Goal: Information Seeking & Learning: Learn about a topic

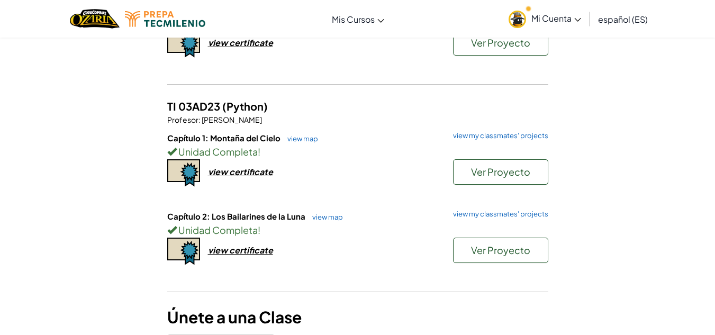
scroll to position [315, 0]
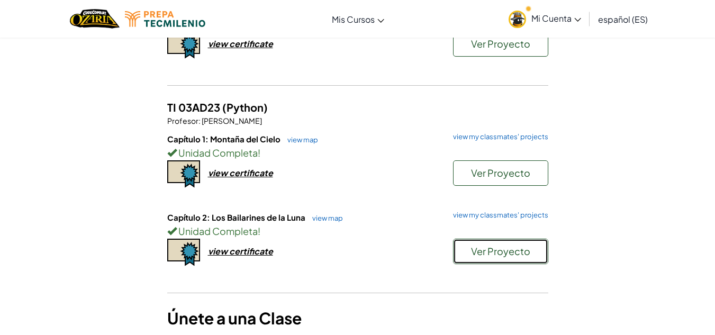
click at [480, 246] on span "Ver Proyecto" at bounding box center [500, 251] width 59 height 12
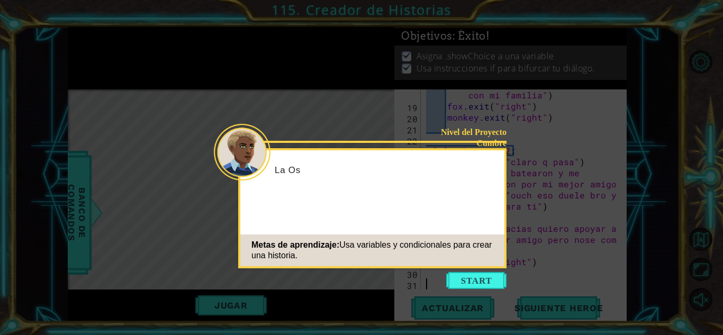
scroll to position [234, 0]
click at [474, 284] on button "Start" at bounding box center [476, 280] width 60 height 17
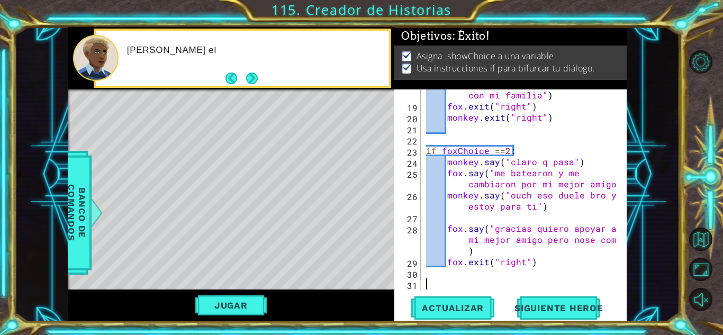
click at [474, 284] on div "fox . say ( "muchas gracias tq vamos a con mi familia" ) fox . exit ( "right" )…" at bounding box center [523, 195] width 198 height 234
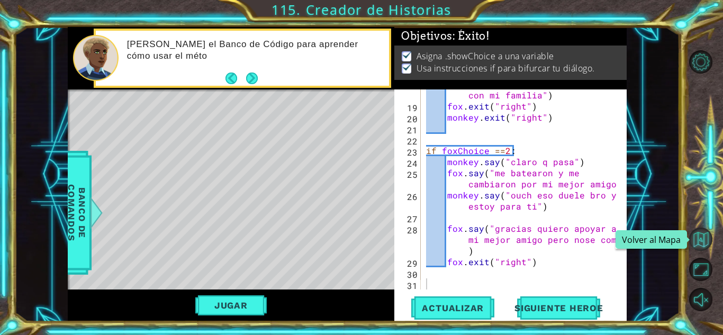
click at [693, 237] on button "Volver al Mapa" at bounding box center [700, 239] width 23 height 23
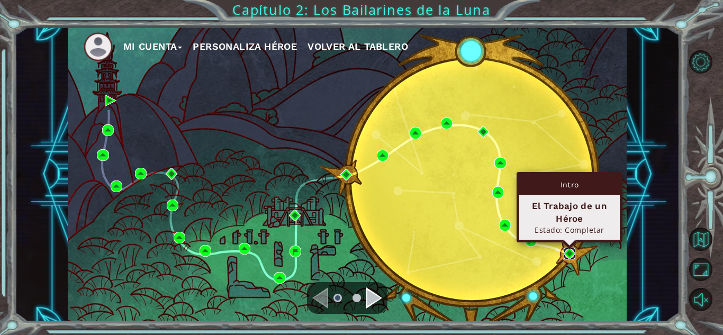
click at [571, 253] on img at bounding box center [570, 254] width 12 height 12
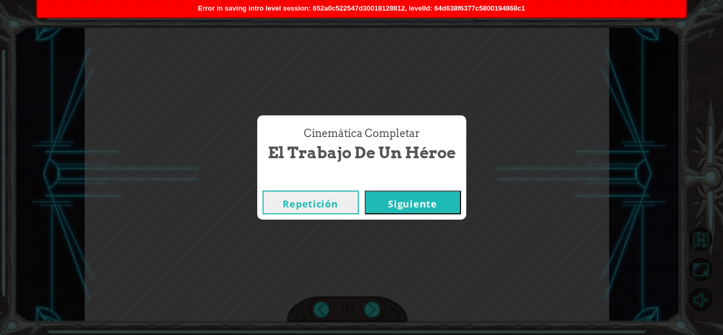
click at [429, 206] on button "Siguiente" at bounding box center [413, 203] width 96 height 24
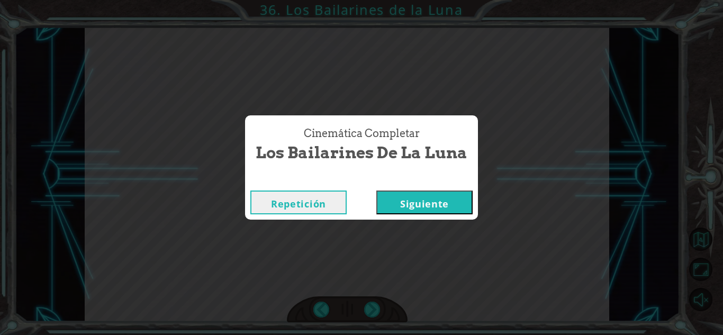
click at [429, 206] on button "Siguiente" at bounding box center [424, 203] width 96 height 24
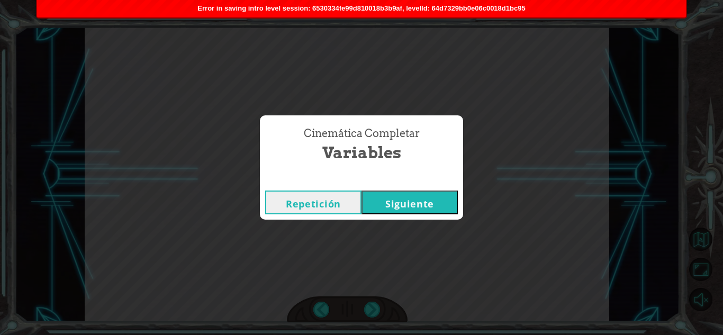
click at [429, 206] on button "Siguiente" at bounding box center [410, 203] width 96 height 24
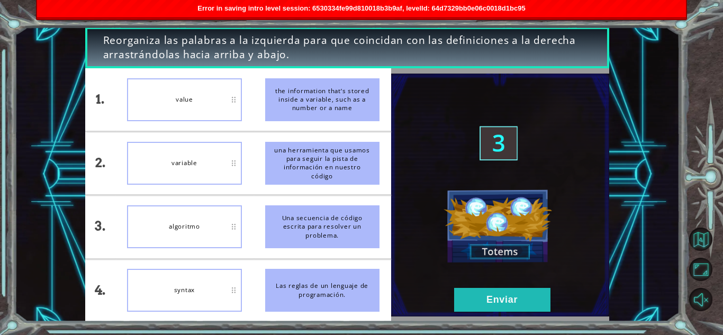
click at [429, 206] on button "Siguiente" at bounding box center [410, 203] width 96 height 24
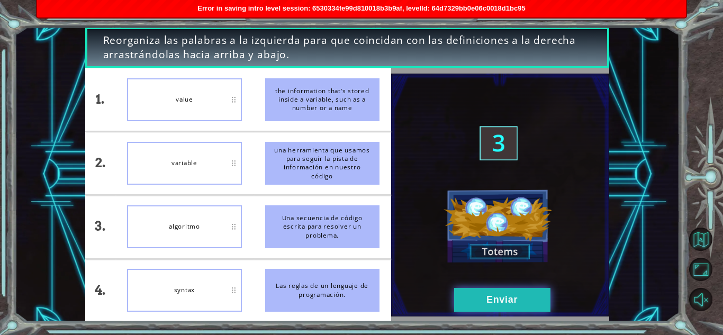
click at [488, 306] on button "Enviar" at bounding box center [502, 300] width 96 height 24
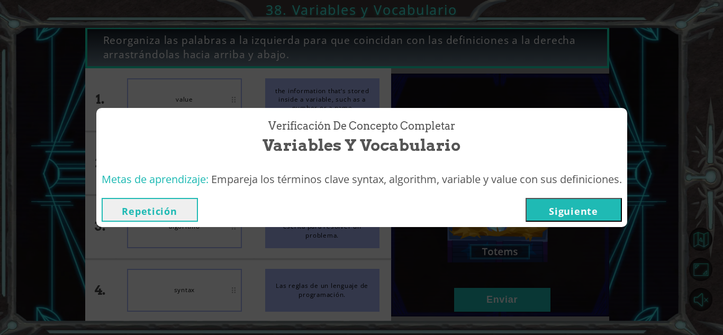
click at [588, 203] on button "Siguiente" at bounding box center [574, 210] width 96 height 24
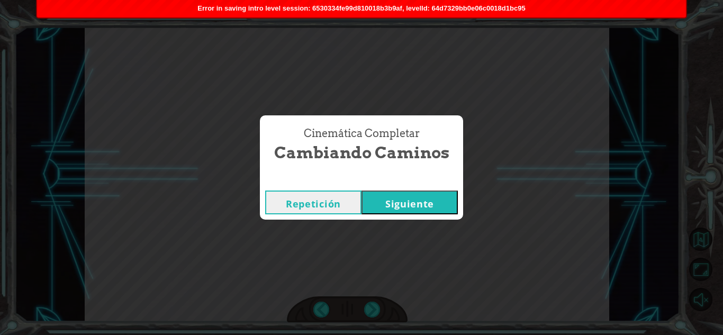
click at [442, 198] on button "Siguiente" at bounding box center [410, 203] width 96 height 24
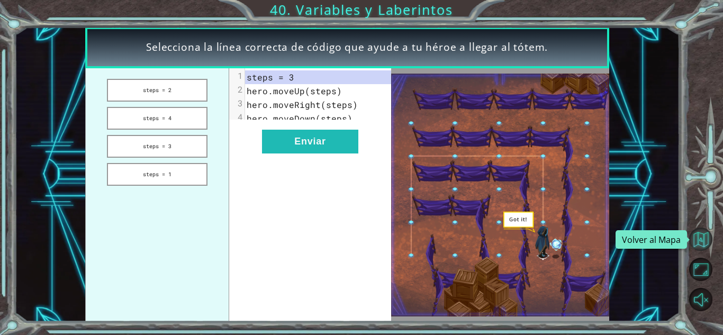
click at [695, 250] on button "Volver al Mapa" at bounding box center [700, 239] width 23 height 23
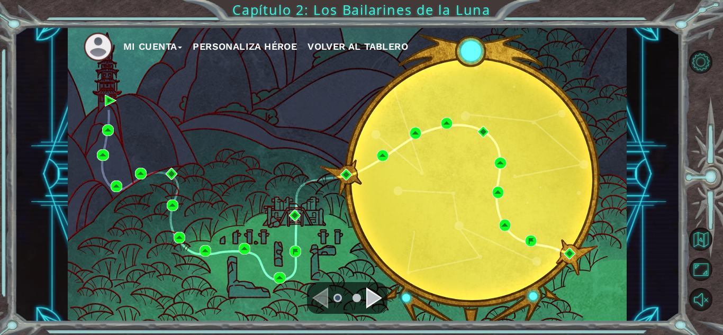
click at [378, 302] on div "Navigate to the next page" at bounding box center [374, 298] width 16 height 21
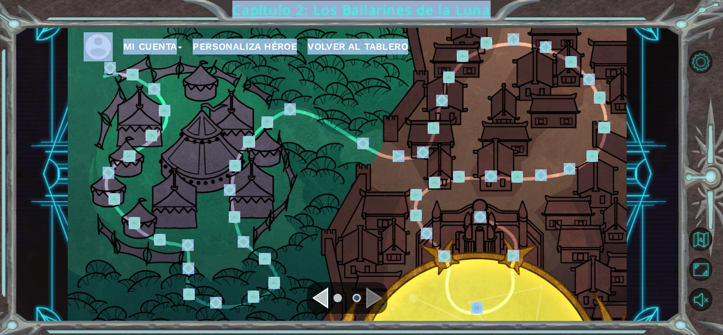
click at [267, 189] on div "Mi Cuenta Personaliza Héroe Volver al Tablero" at bounding box center [347, 174] width 559 height 295
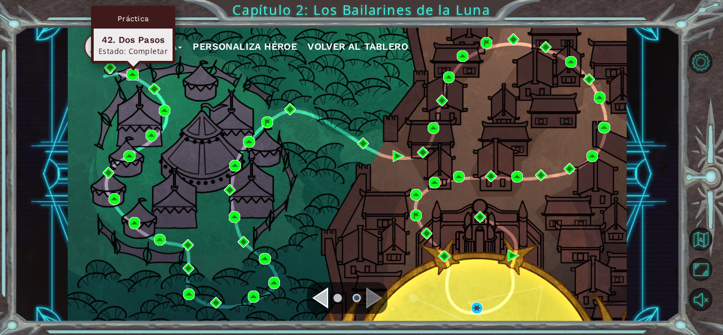
click at [133, 72] on img at bounding box center [133, 75] width 12 height 12
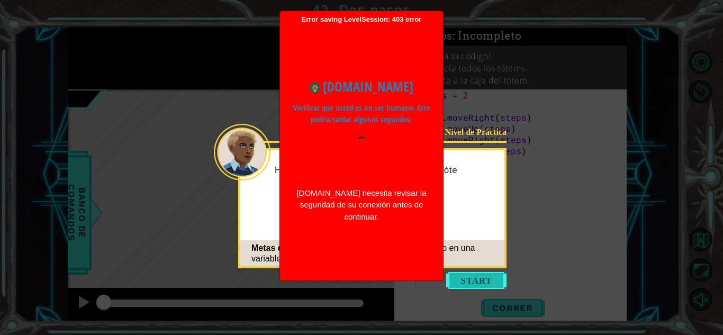
click at [480, 284] on button "Start" at bounding box center [476, 280] width 60 height 17
click at [473, 274] on button "Start" at bounding box center [476, 280] width 60 height 17
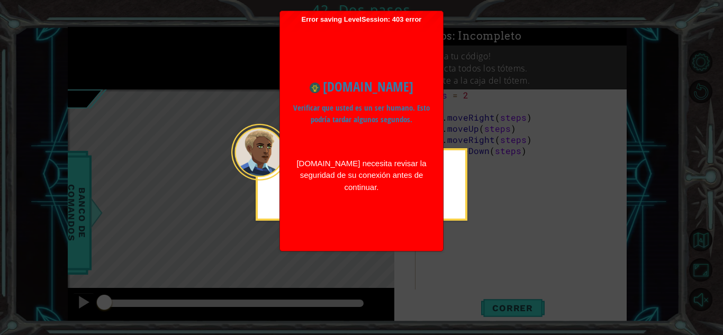
click at [518, 254] on icon at bounding box center [361, 167] width 723 height 335
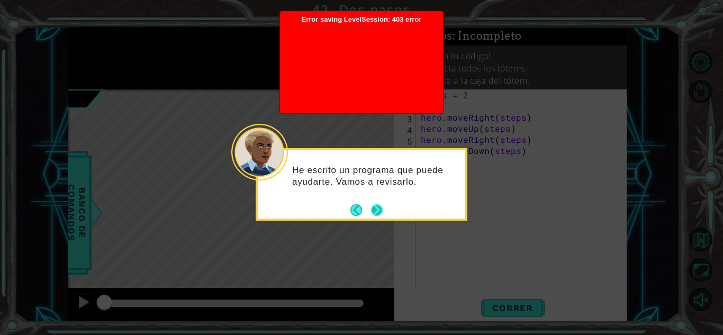
click at [379, 207] on button "Next" at bounding box center [377, 210] width 12 height 12
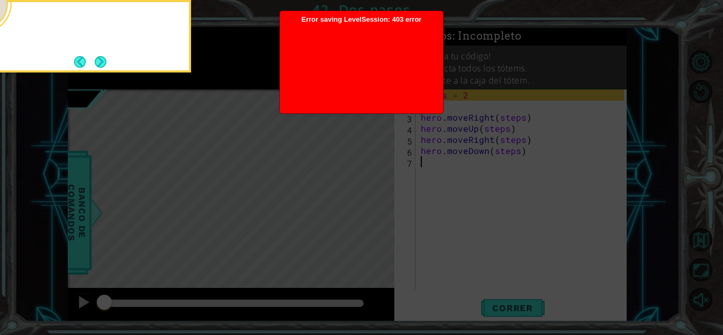
click at [379, 207] on icon at bounding box center [361, 50] width 723 height 570
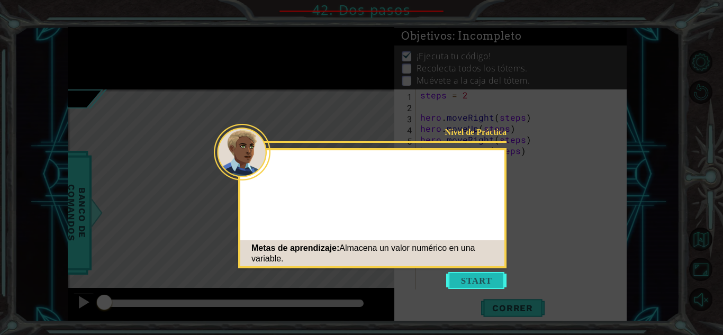
click at [459, 279] on button "Start" at bounding box center [476, 280] width 60 height 17
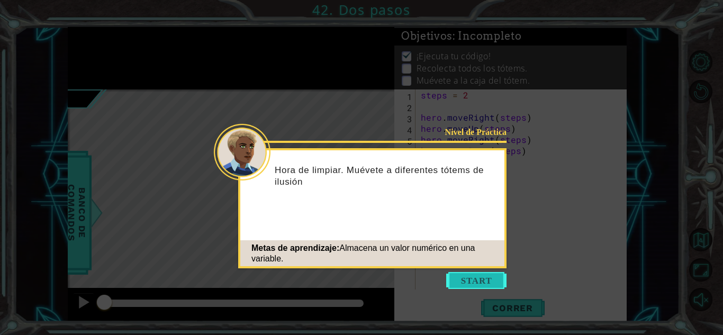
click at [475, 284] on button "Start" at bounding box center [476, 280] width 60 height 17
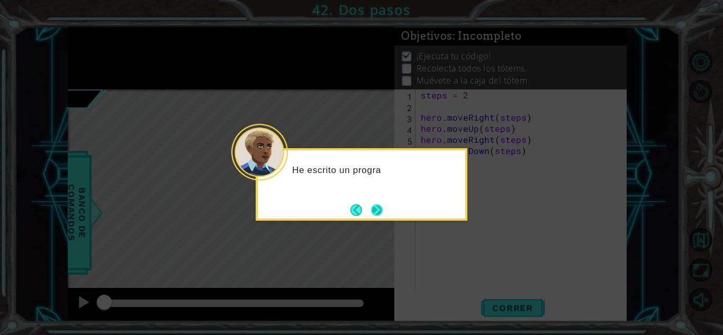
click at [383, 216] on button "Next" at bounding box center [377, 210] width 12 height 12
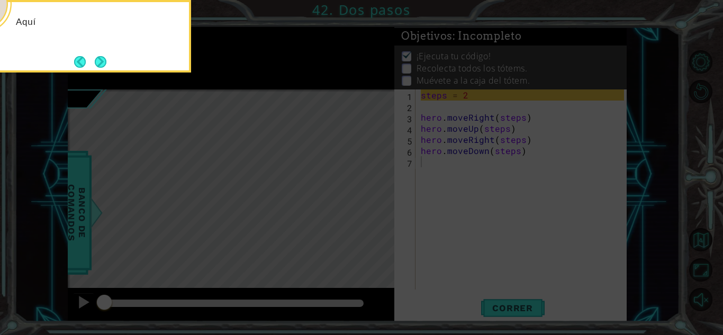
click at [383, 217] on icon at bounding box center [361, 50] width 723 height 570
click at [101, 61] on button "Next" at bounding box center [100, 61] width 13 height 13
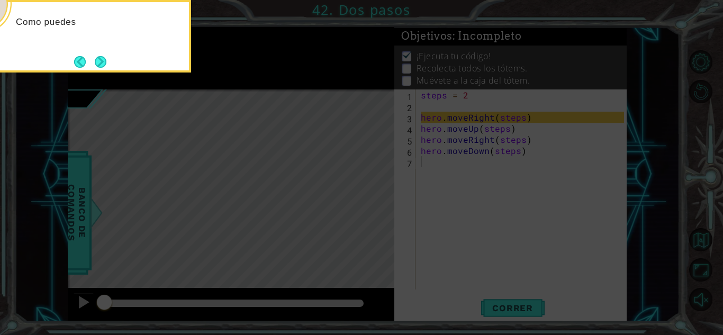
click at [101, 61] on button "Next" at bounding box center [100, 61] width 13 height 13
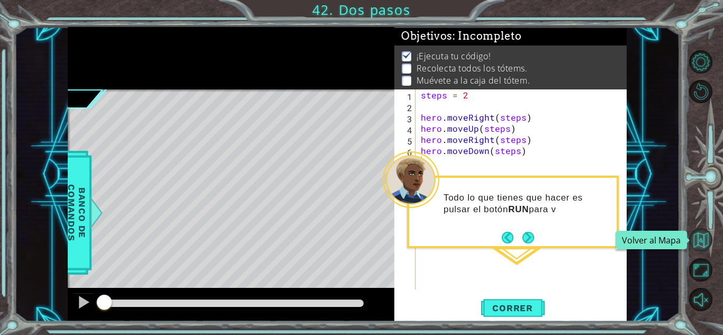
click at [709, 247] on button "Volver al Mapa" at bounding box center [700, 239] width 23 height 23
